Goal: Task Accomplishment & Management: Use online tool/utility

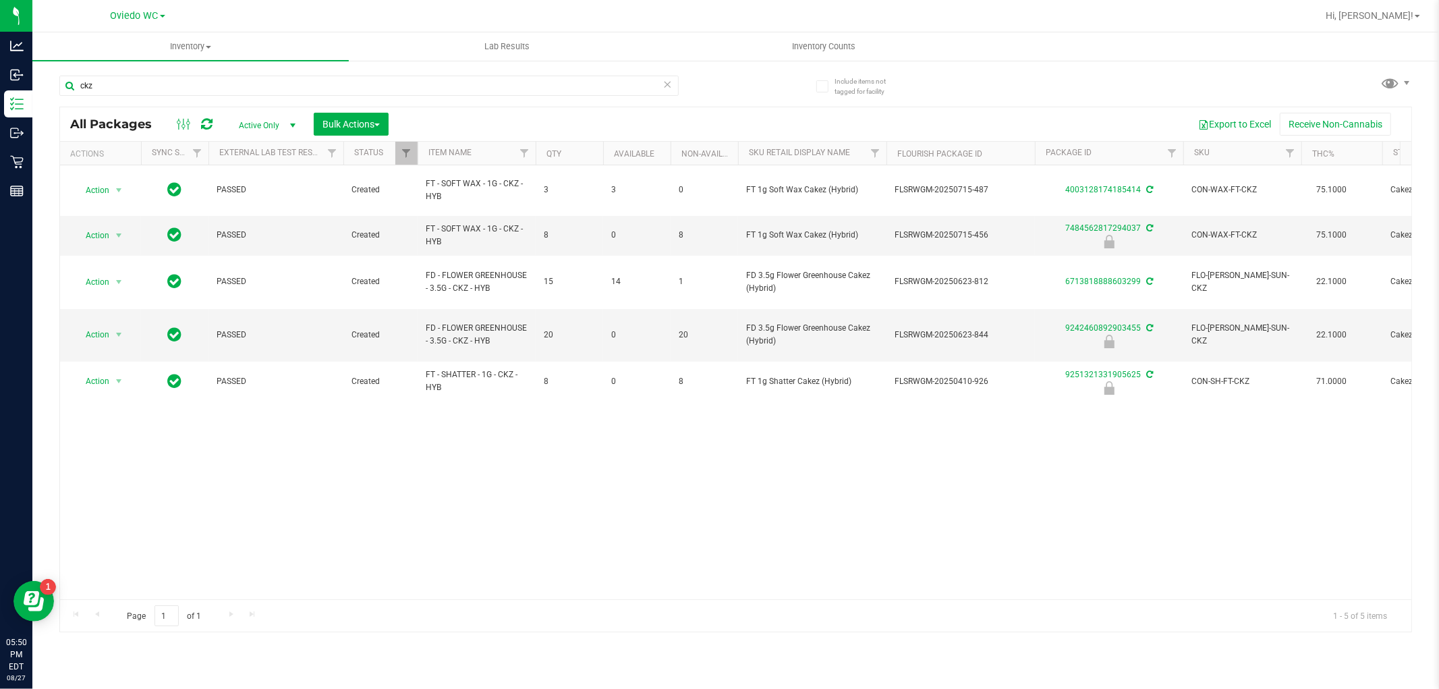
type input "ckz"
drag, startPoint x: 179, startPoint y: 76, endPoint x: 61, endPoint y: 91, distance: 119.1
click at [61, 91] on input "ckz" at bounding box center [368, 86] width 619 height 20
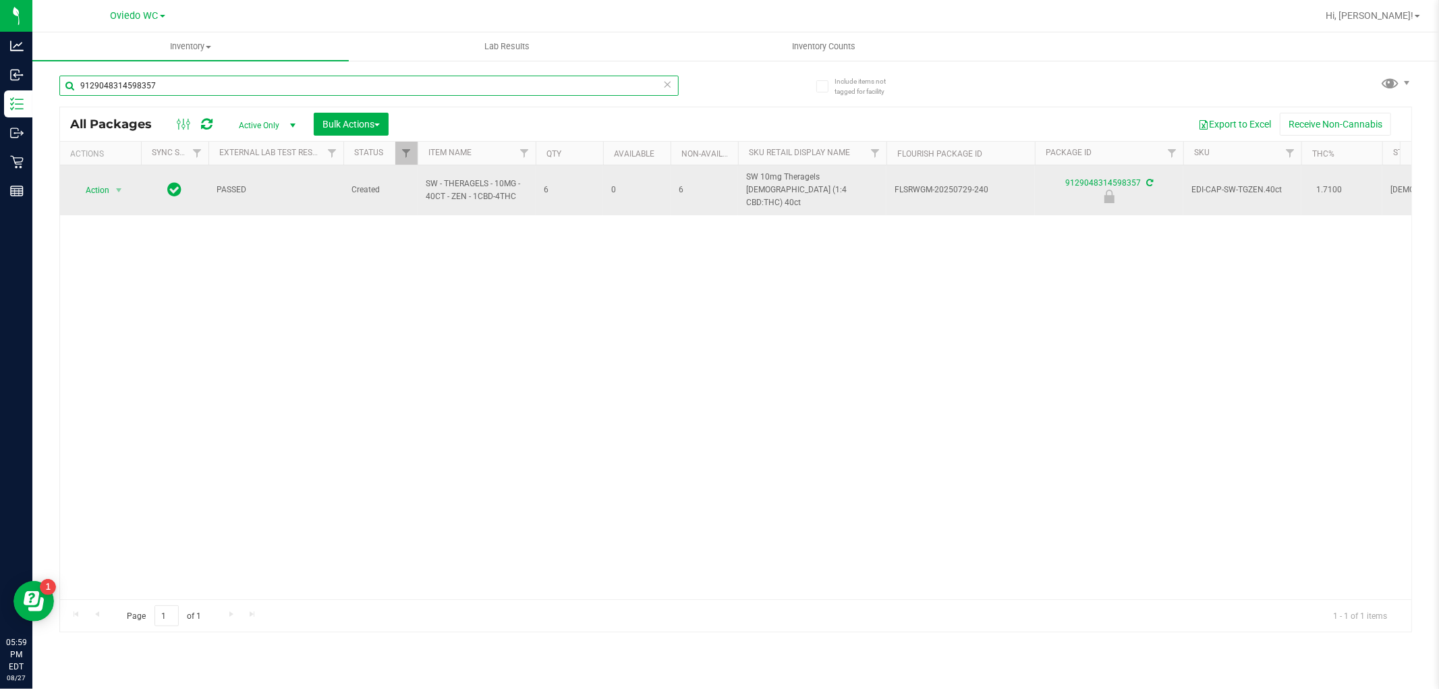
type input "9129048314598357"
drag, startPoint x: 524, startPoint y: 187, endPoint x: 414, endPoint y: 178, distance: 110.3
copy tr "SW - THERAGELS - 10MG - 40CT - ZEN - 1CBD-4THC"
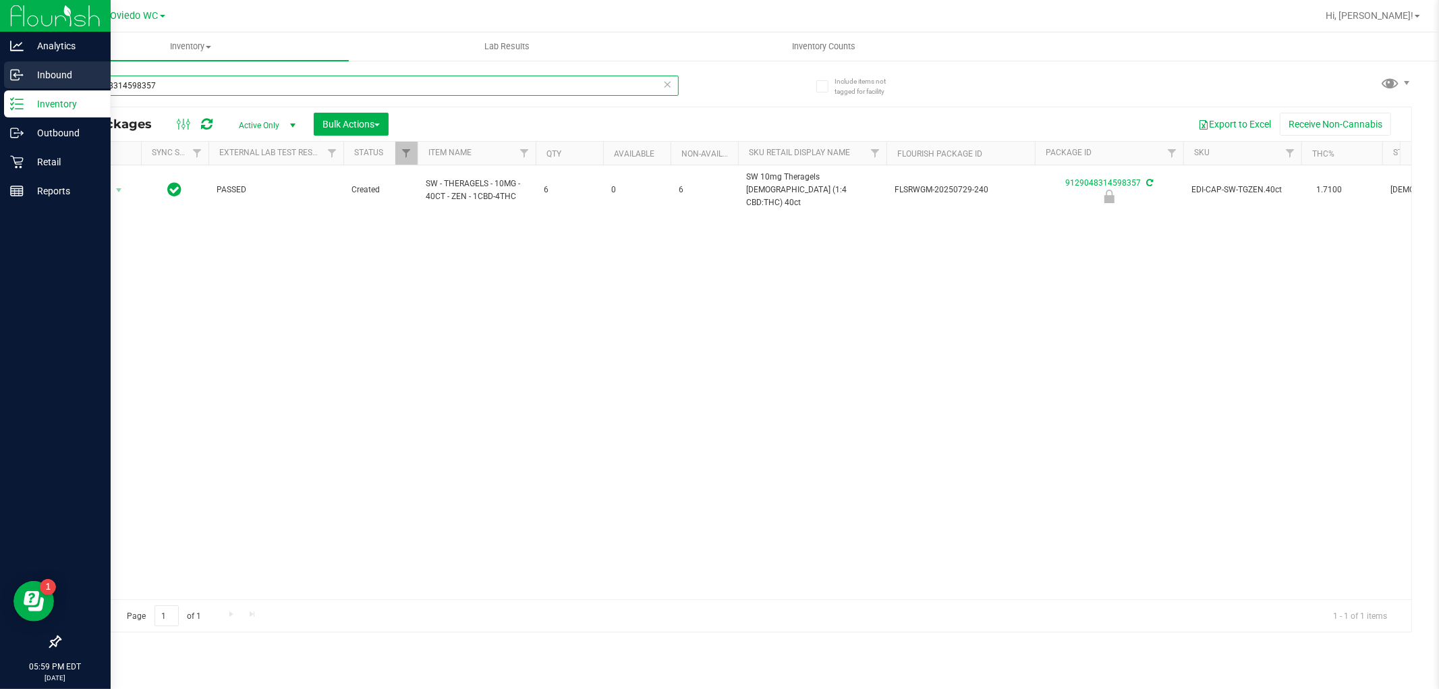
drag, startPoint x: 184, startPoint y: 88, endPoint x: 0, endPoint y: 88, distance: 184.2
click at [0, 88] on div "Analytics Inbound Inventory Outbound Retail Reports 05:59 PM EDT [DATE] 08/27 […" at bounding box center [719, 344] width 1439 height 689
paste input "SW - THERAGELS - 10MG - 40CT - ZEN - 1CBD-4THC"
type input "SW - THERAGELS - 10MG - 40CT - ZEN - 1CBD-4THC"
drag, startPoint x: 165, startPoint y: 82, endPoint x: 0, endPoint y: 82, distance: 165.3
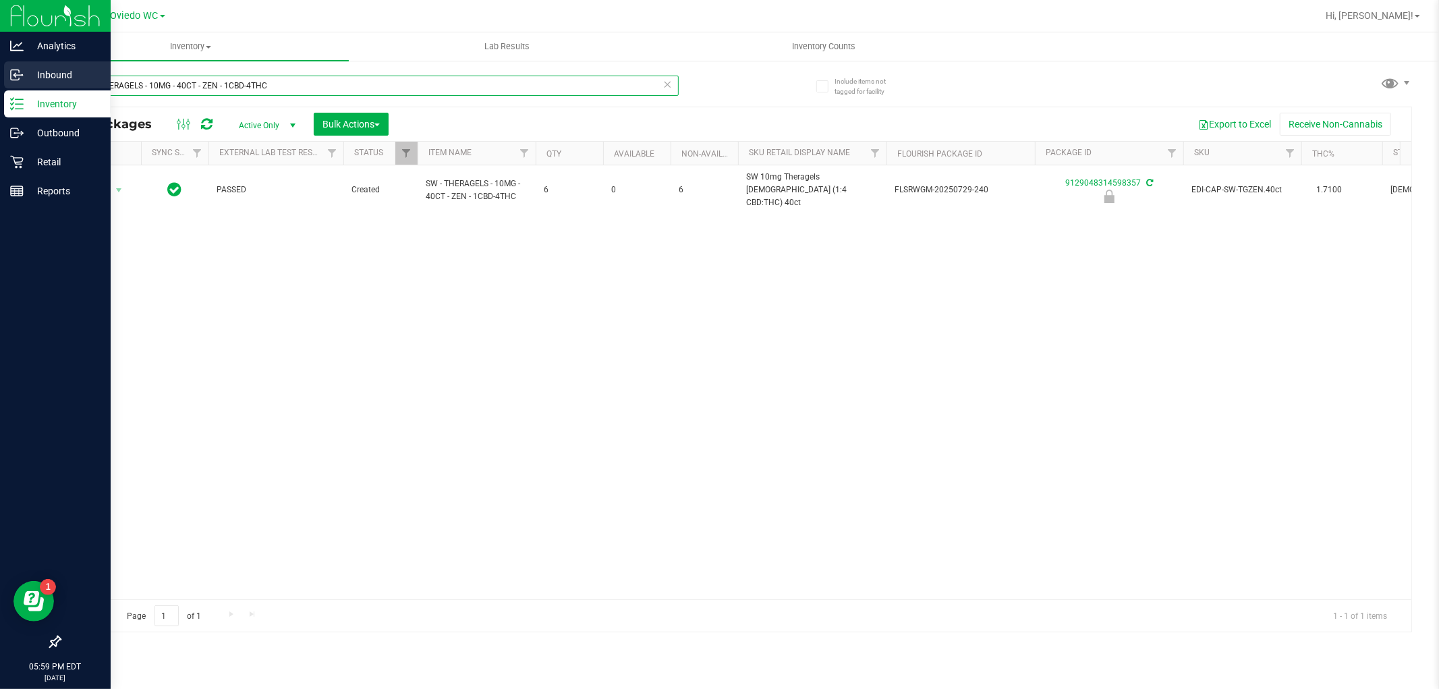
click at [0, 82] on div "Analytics Inbound Inventory Outbound Retail Reports 05:59 PM EDT [DATE] 08/27 […" at bounding box center [719, 344] width 1439 height 689
type input "9129048314598357"
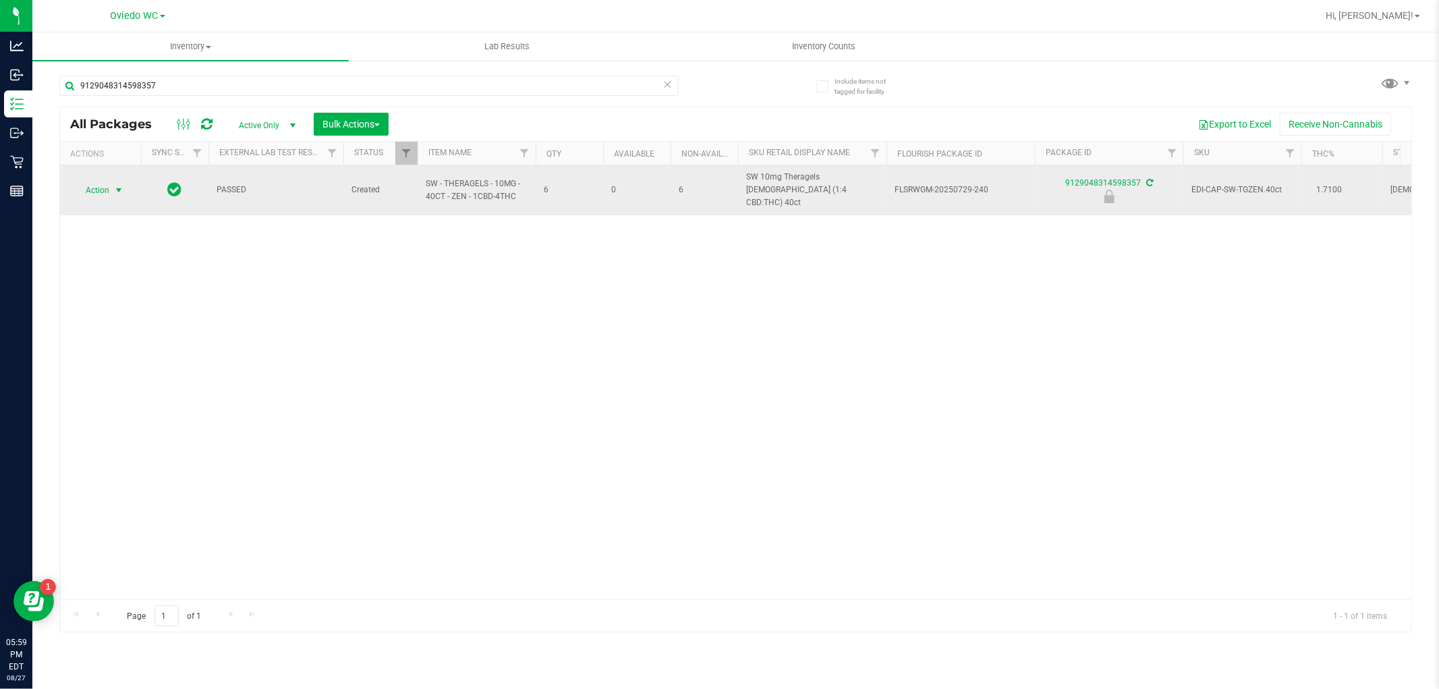
click at [111, 189] on span "select" at bounding box center [119, 190] width 17 height 19
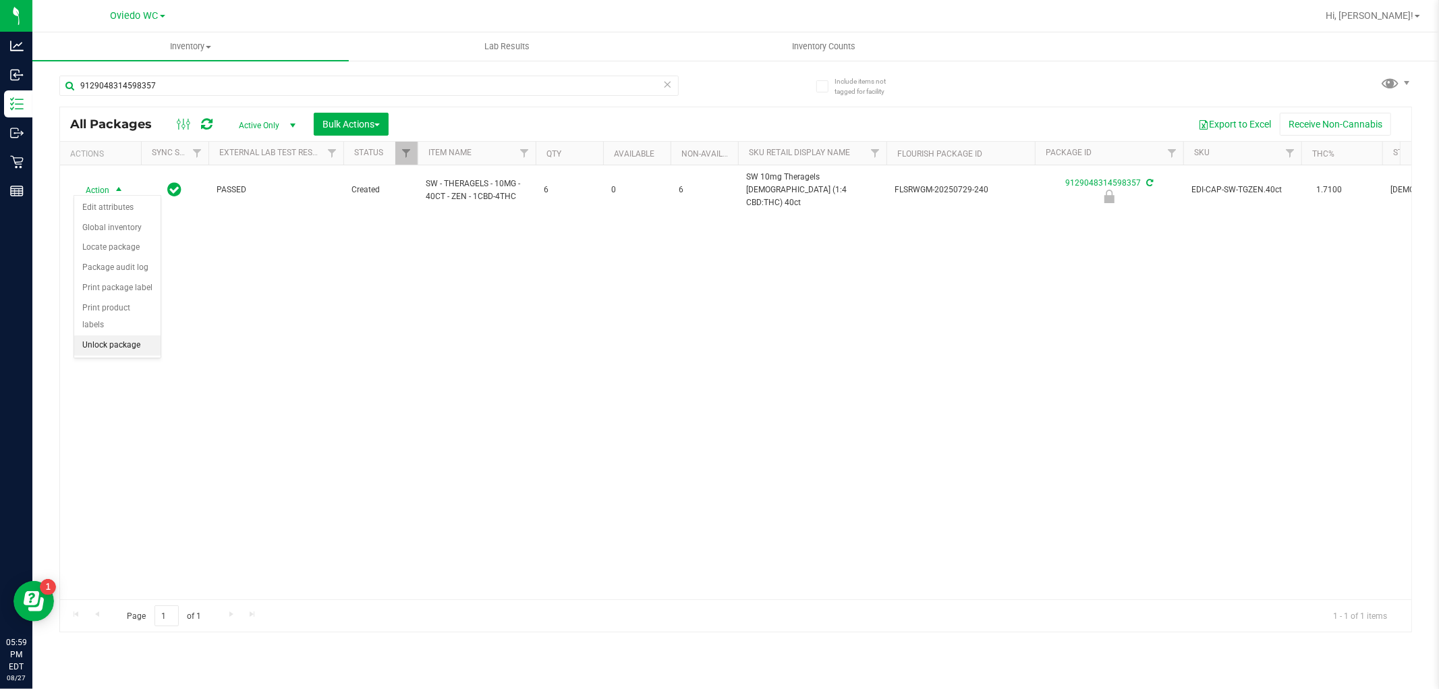
click at [118, 345] on li "Unlock package" at bounding box center [117, 345] width 86 height 20
click at [1390, 18] on span "Hi, [PERSON_NAME]!" at bounding box center [1370, 15] width 88 height 11
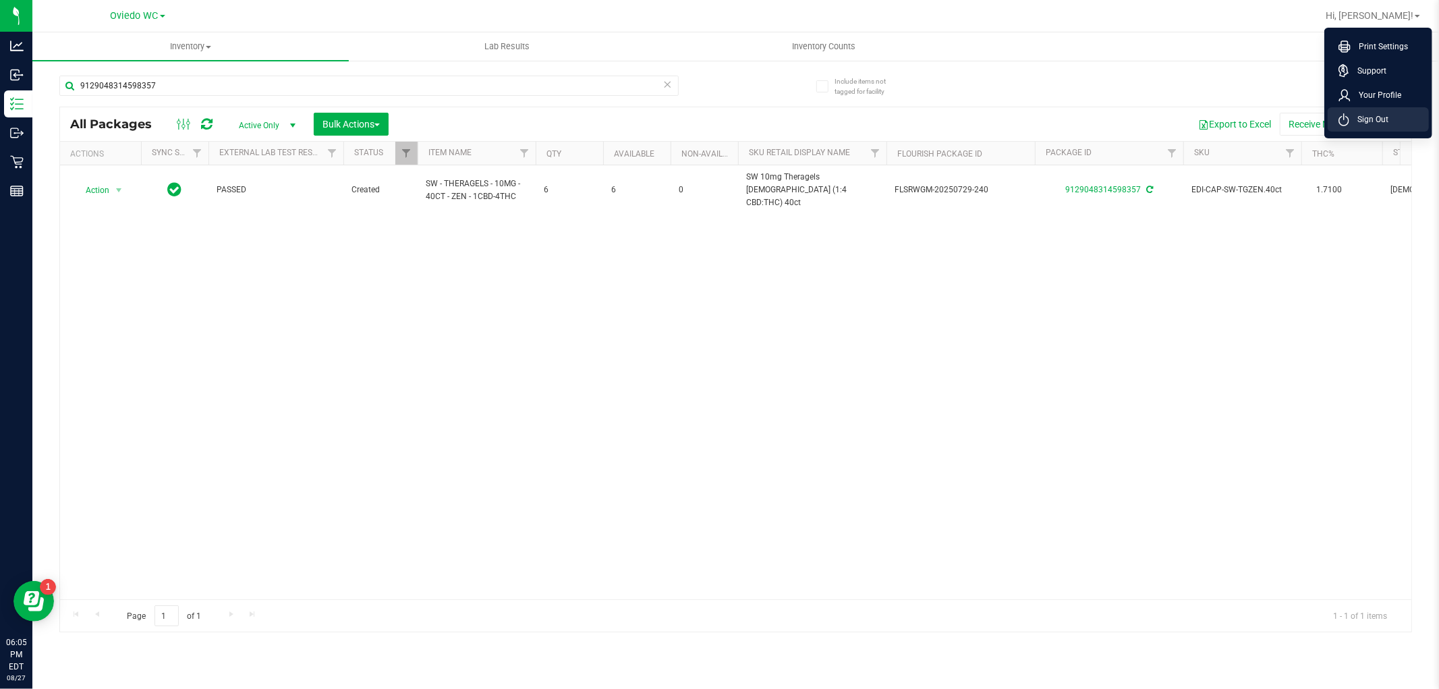
click at [1373, 113] on span "Sign Out" at bounding box center [1369, 119] width 39 height 13
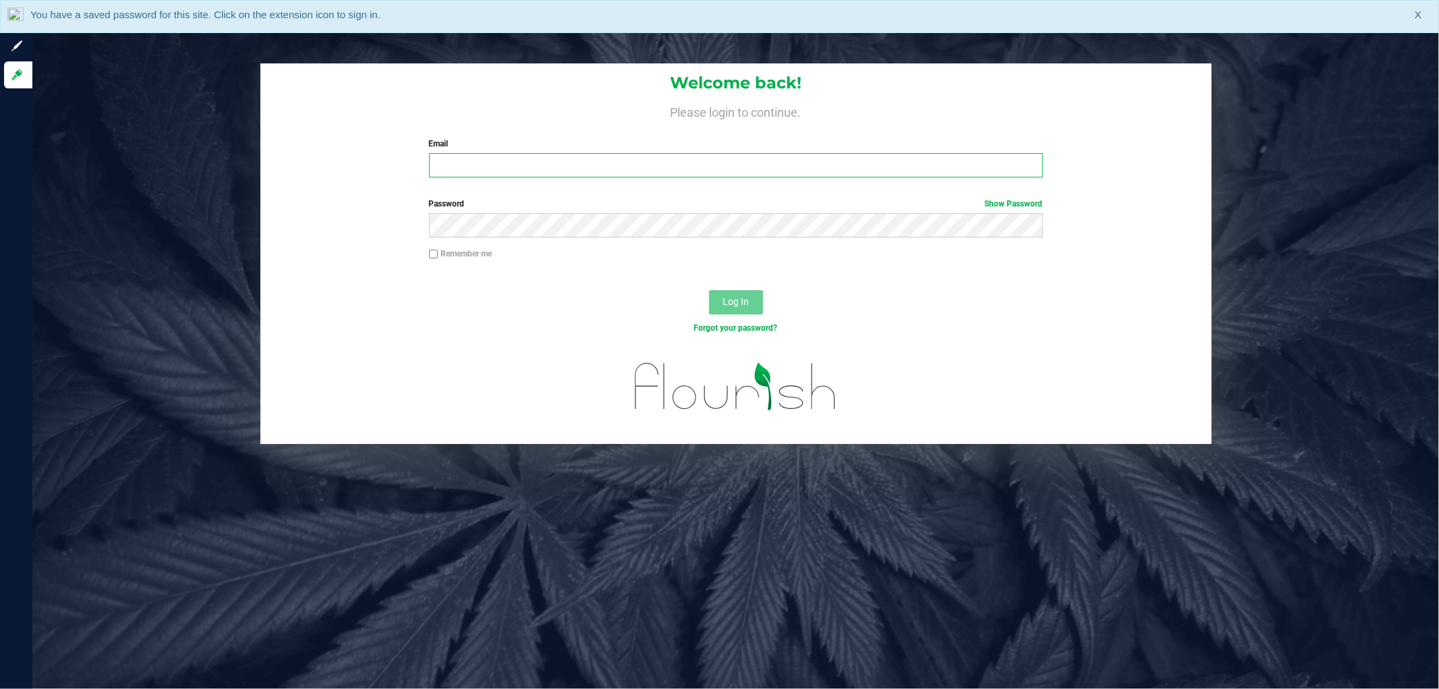
click at [497, 163] on input "Email" at bounding box center [736, 165] width 614 height 24
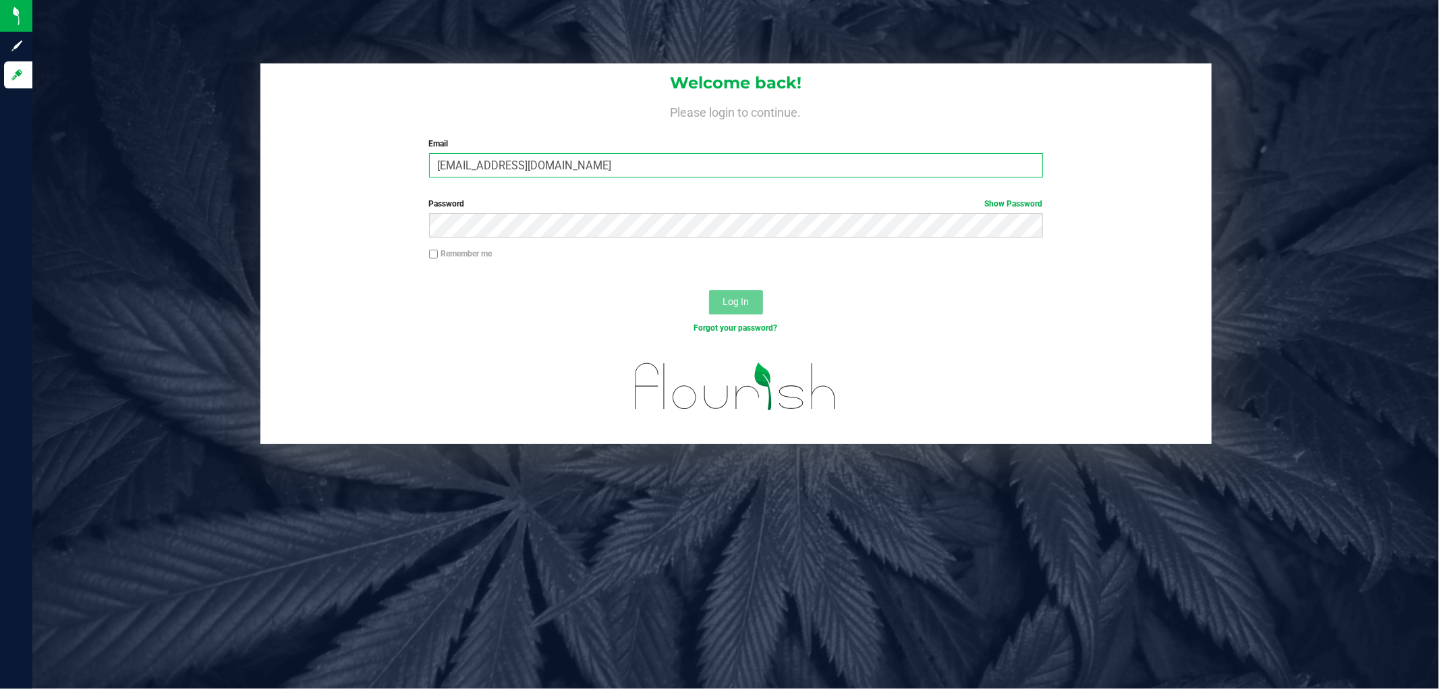
type input "[EMAIL_ADDRESS][DOMAIN_NAME]"
click at [709, 290] on button "Log In" at bounding box center [736, 302] width 54 height 24
